Goal: Check status: Check status

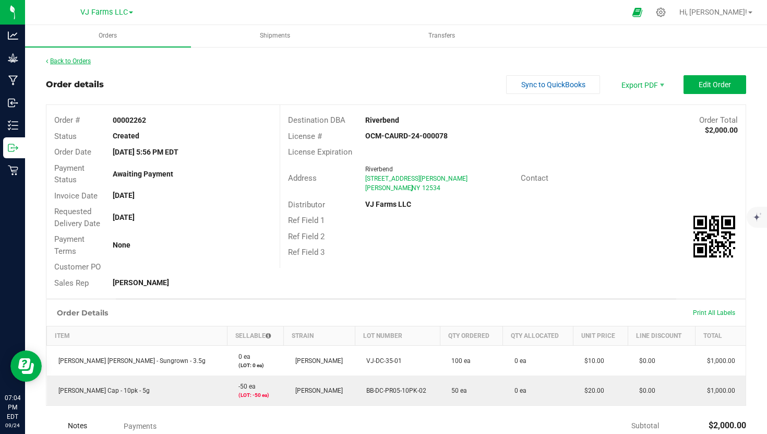
click at [66, 61] on link "Back to Orders" at bounding box center [68, 60] width 45 height 7
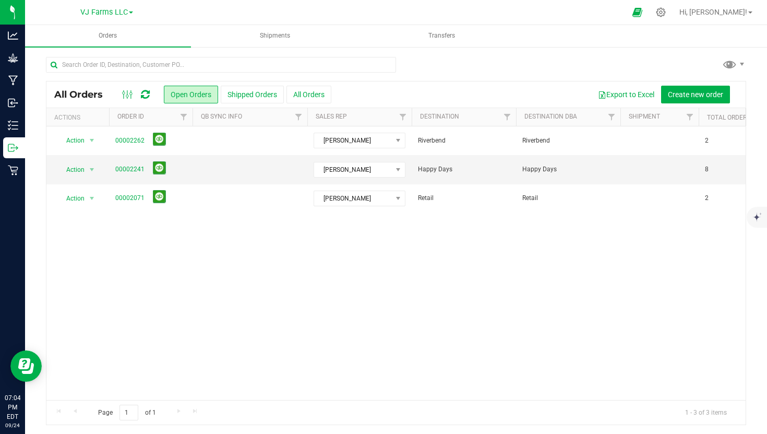
click at [96, 56] on div "All Orders Open Orders Shipped Orders All Orders Export to Excel Create new ord…" at bounding box center [396, 240] width 742 height 389
click at [96, 63] on input "text" at bounding box center [221, 65] width 350 height 16
type input "herbal"
click at [307, 93] on button "All Orders" at bounding box center [309, 95] width 45 height 18
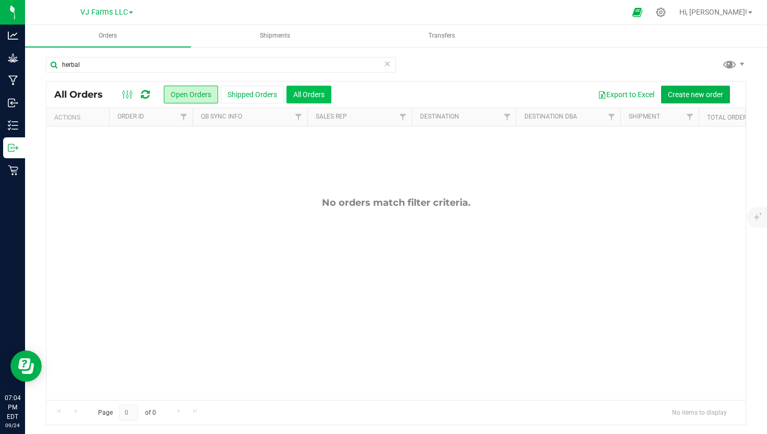
click at [307, 93] on button "All Orders" at bounding box center [309, 95] width 45 height 18
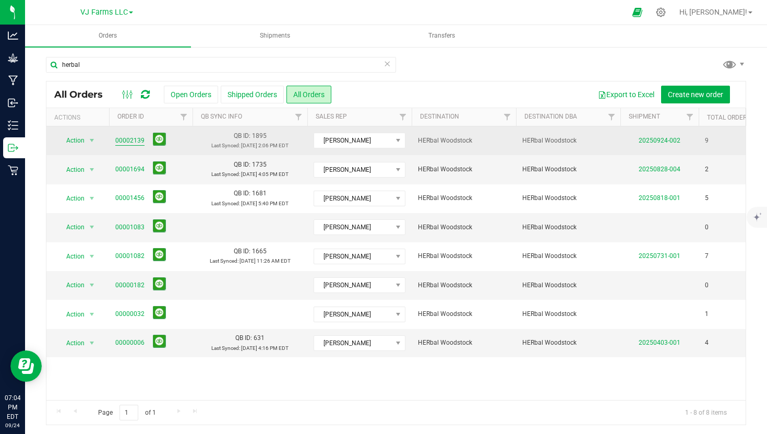
click at [138, 140] on link "00002139" at bounding box center [129, 141] width 29 height 10
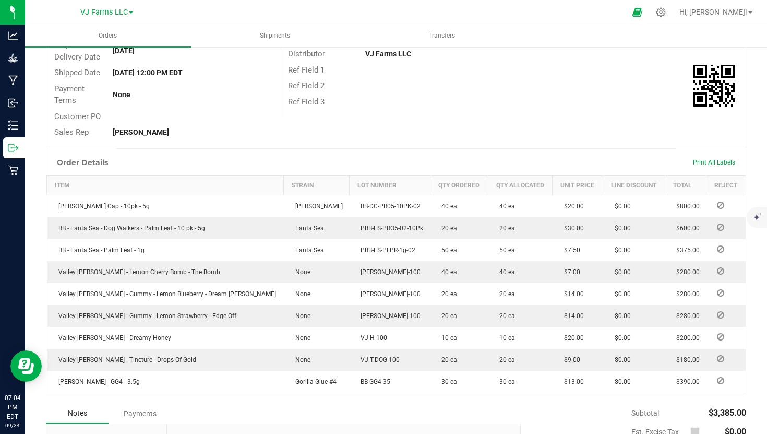
scroll to position [168, 0]
